Goal: Task Accomplishment & Management: Use online tool/utility

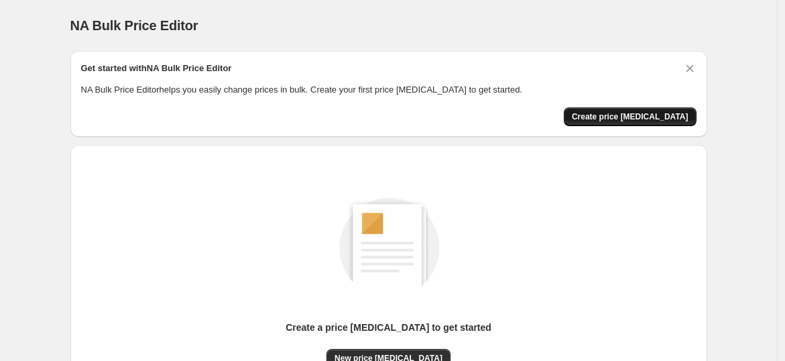
click at [638, 113] on span "Create price [MEDICAL_DATA]" at bounding box center [630, 116] width 117 height 11
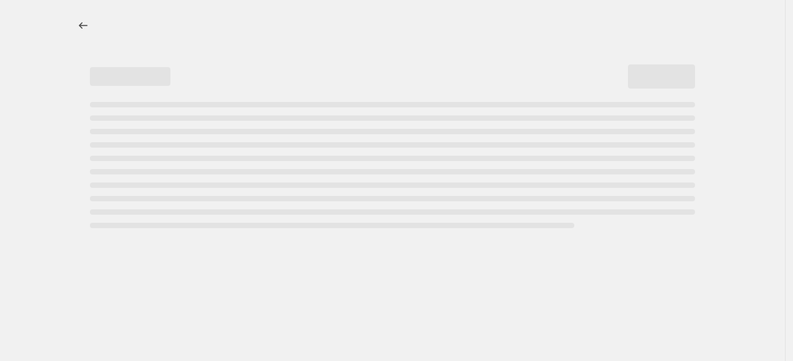
select select "percentage"
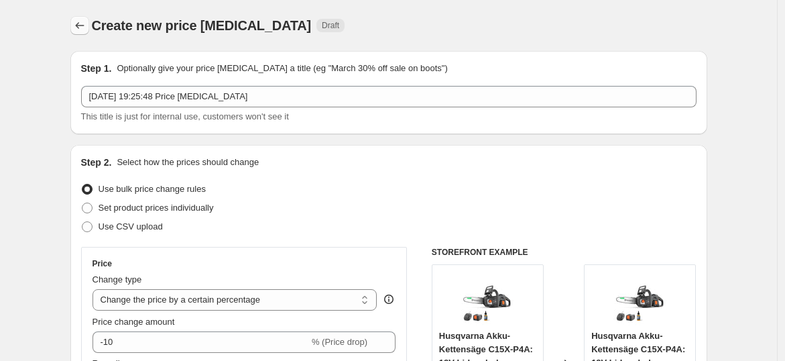
click at [87, 21] on icon "Price change jobs" at bounding box center [79, 25] width 13 height 13
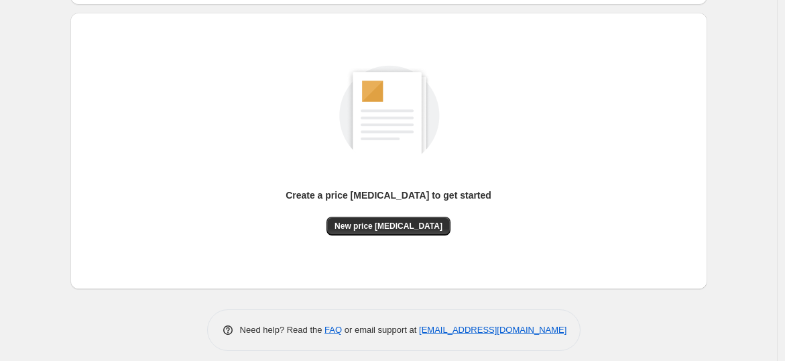
scroll to position [141, 0]
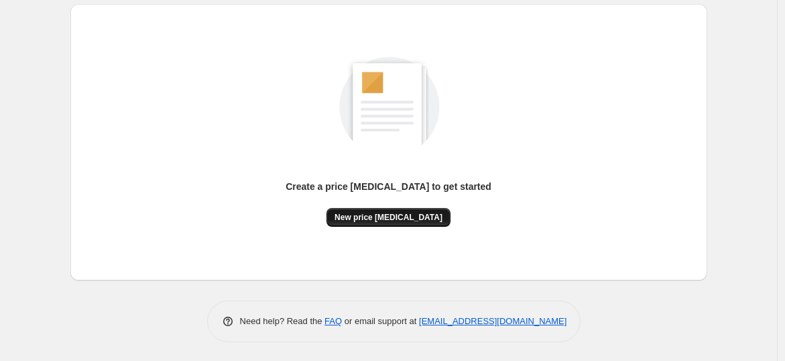
click at [371, 214] on span "New price change job" at bounding box center [389, 217] width 108 height 11
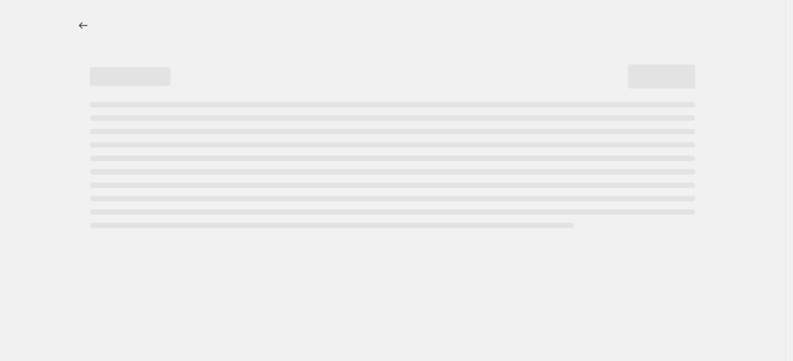
select select "percentage"
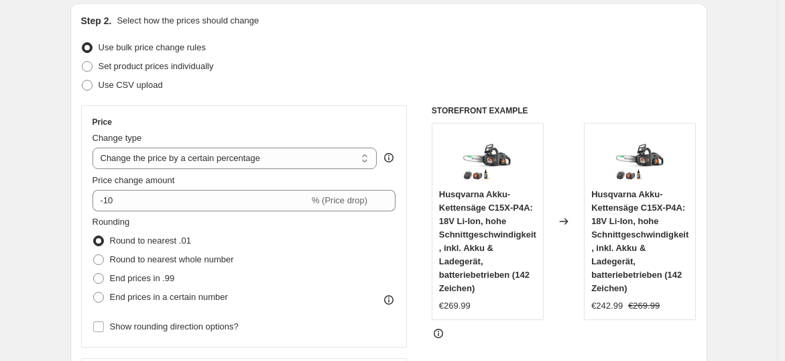
scroll to position [149, 0]
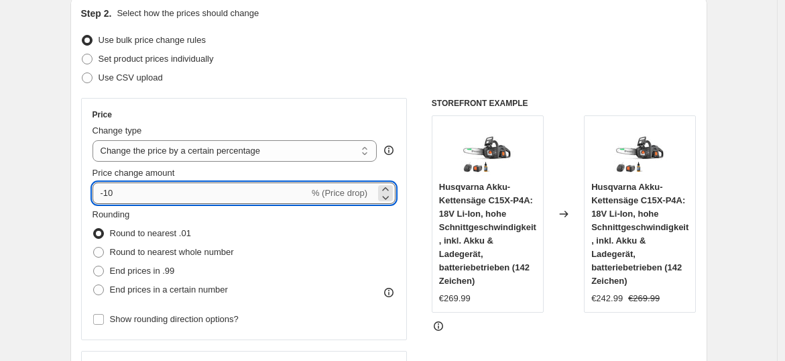
click at [144, 197] on input "-10" at bounding box center [201, 192] width 217 height 21
type input "-1"
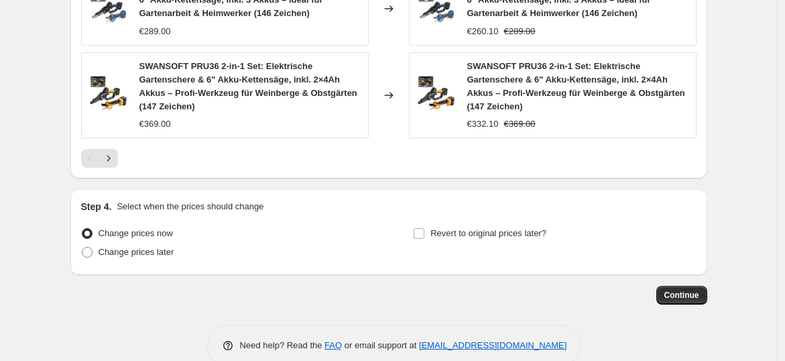
scroll to position [1065, 0]
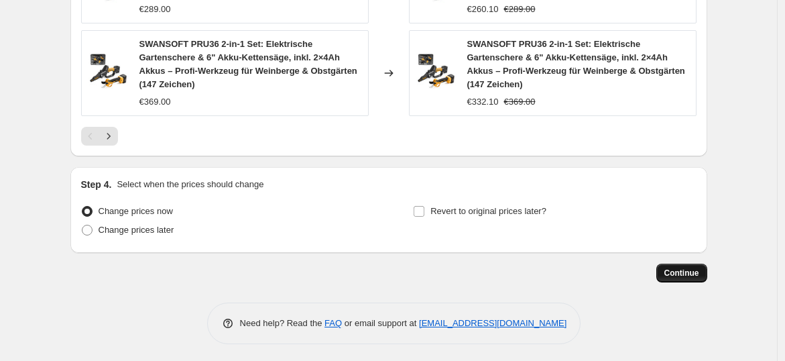
type input "-30"
click at [673, 270] on span "Continue" at bounding box center [682, 273] width 35 height 11
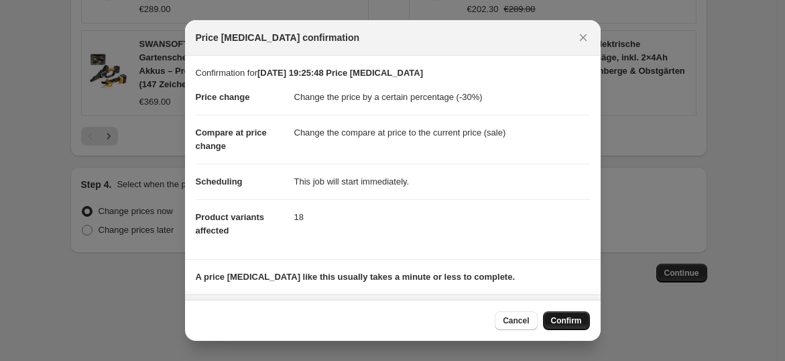
click at [549, 321] on button "Confirm" at bounding box center [566, 320] width 47 height 19
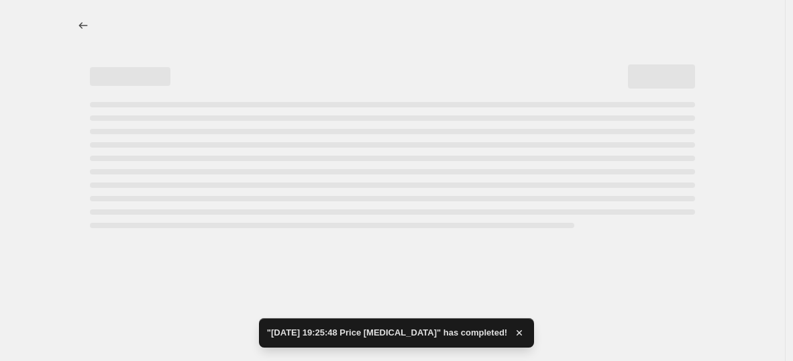
select select "percentage"
